Goal: Check status: Check status

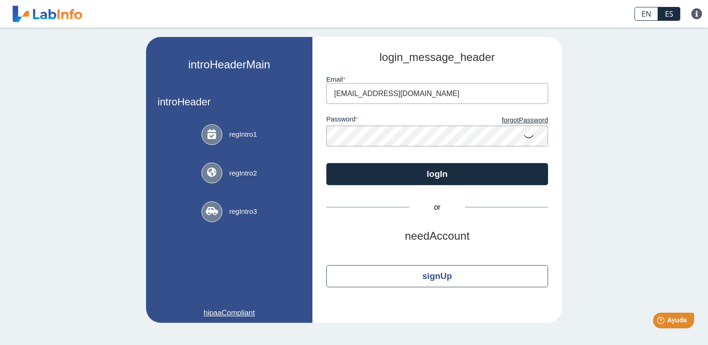
type input "[EMAIL_ADDRESS][DOMAIN_NAME]"
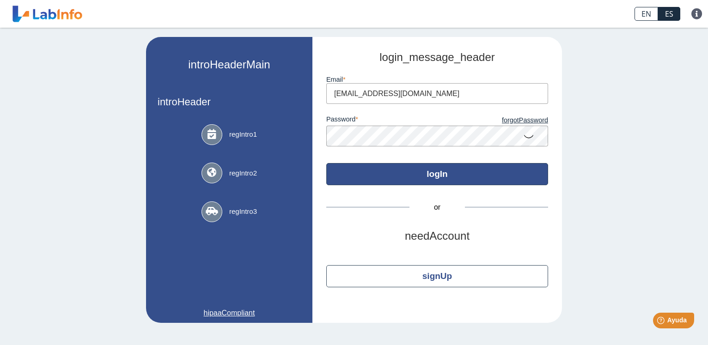
click at [447, 176] on button "logIn" at bounding box center [437, 174] width 222 height 22
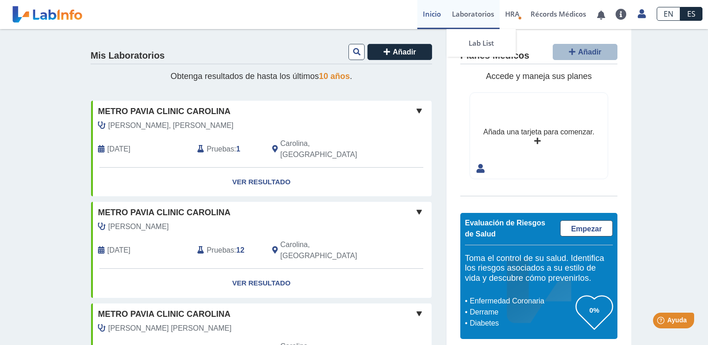
click at [469, 11] on link "Laboratorios" at bounding box center [472, 14] width 53 height 29
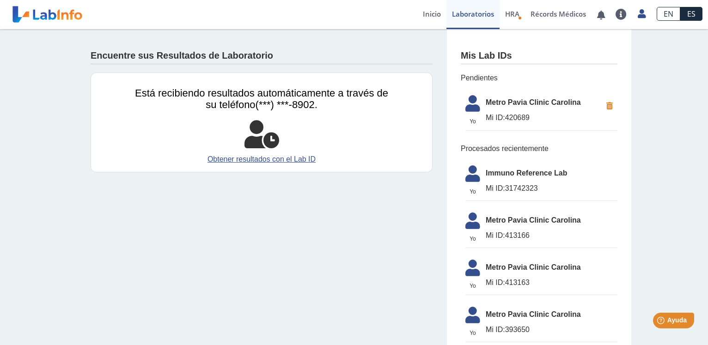
click at [502, 116] on span "Mi ID: 420689" at bounding box center [543, 117] width 116 height 11
click at [473, 103] on icon at bounding box center [473, 106] width 26 height 22
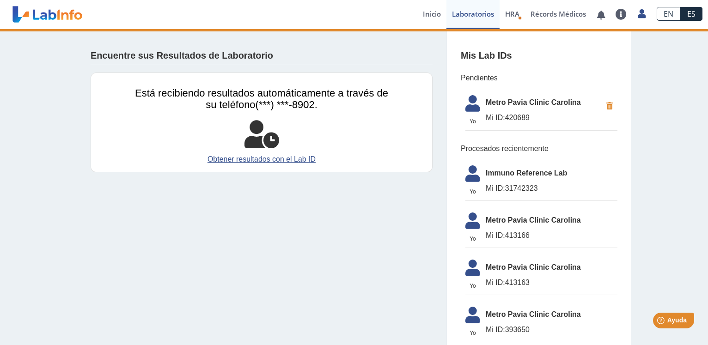
click at [470, 103] on icon at bounding box center [473, 106] width 26 height 22
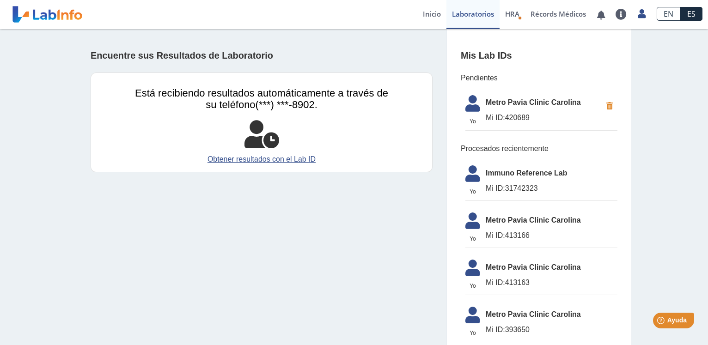
click at [470, 103] on icon at bounding box center [473, 106] width 26 height 22
click at [469, 103] on icon at bounding box center [473, 106] width 26 height 22
click at [508, 103] on span "Metro Pavia Clinic Carolina" at bounding box center [543, 102] width 116 height 11
